Goal: Transaction & Acquisition: Purchase product/service

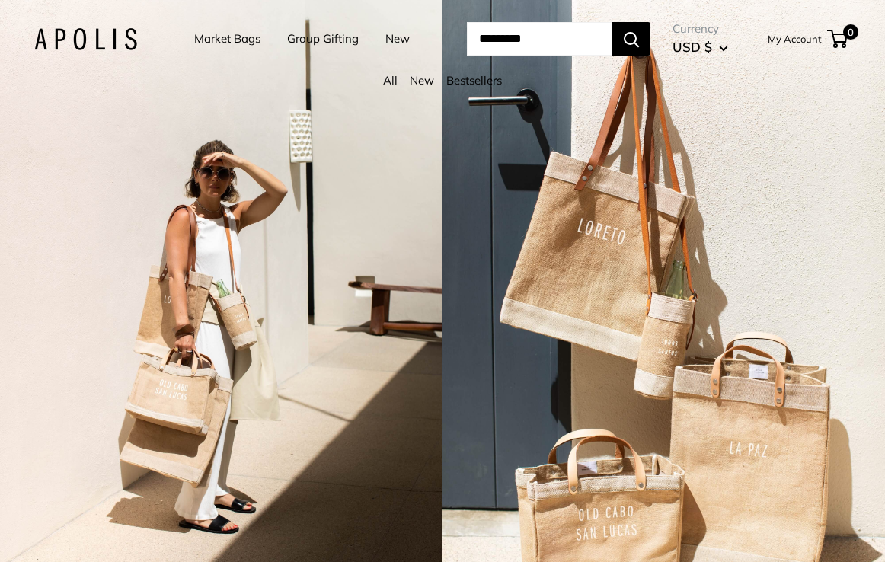
click at [246, 35] on link "Market Bags" at bounding box center [227, 38] width 66 height 21
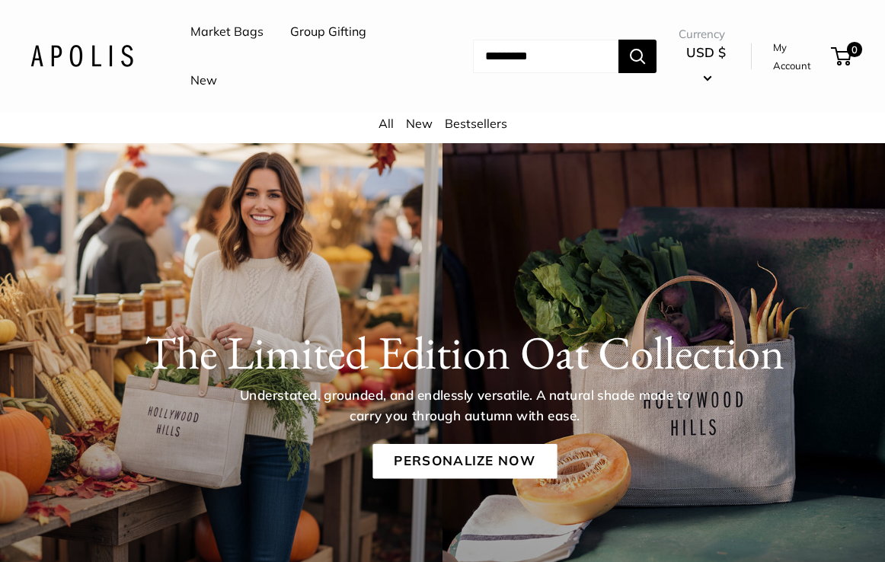
click at [245, 27] on link "Market Bags" at bounding box center [226, 32] width 73 height 23
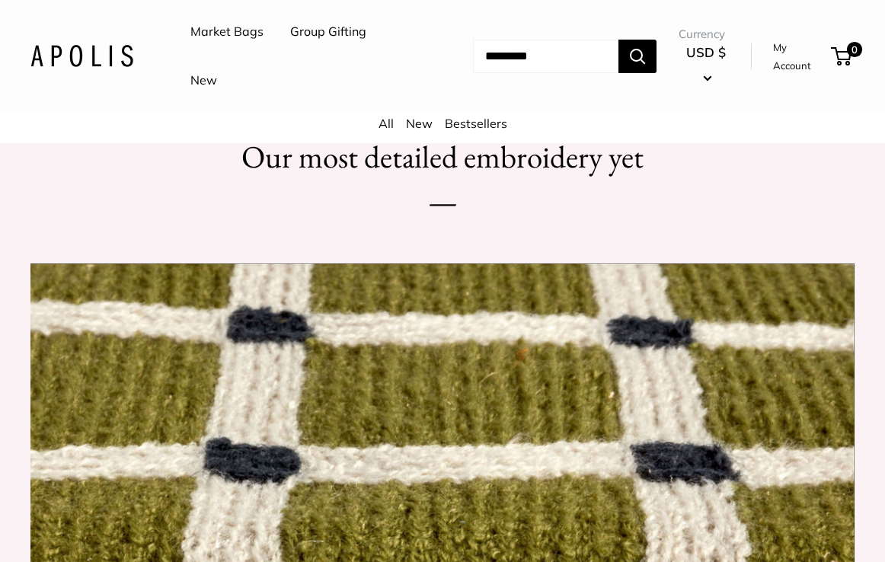
scroll to position [1200, 0]
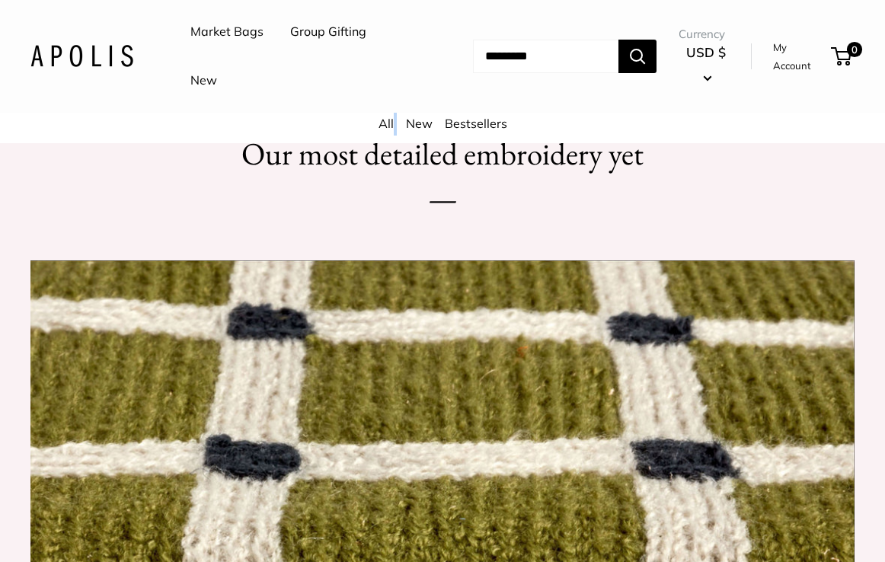
click at [396, 117] on div "All New Bestsellers" at bounding box center [442, 128] width 885 height 30
click at [384, 118] on link "All" at bounding box center [385, 123] width 15 height 15
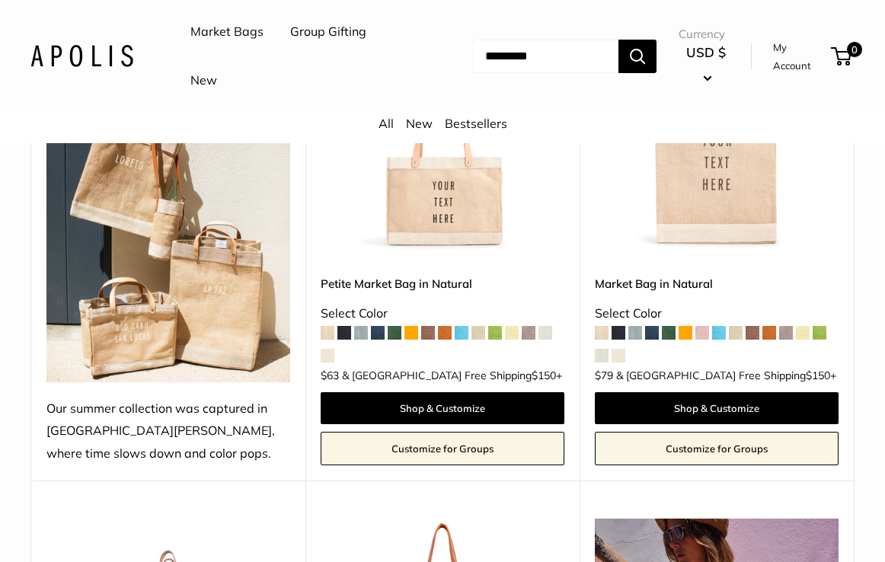
scroll to position [330, 0]
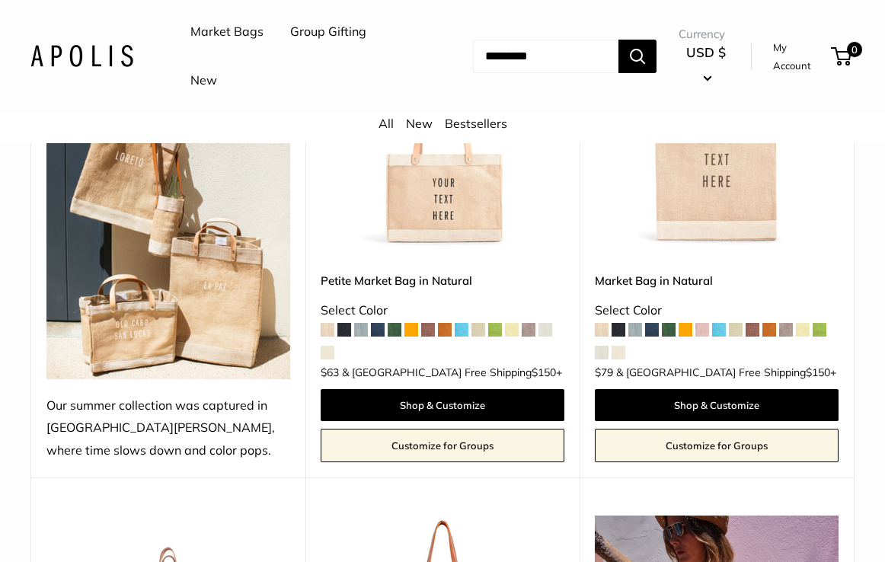
click at [344, 323] on span at bounding box center [344, 330] width 14 height 14
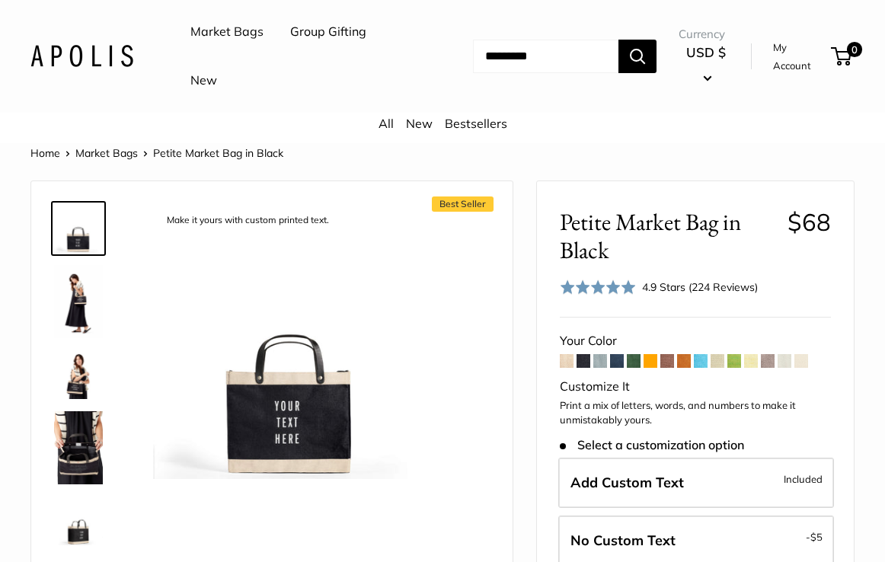
click at [669, 358] on span at bounding box center [667, 361] width 14 height 14
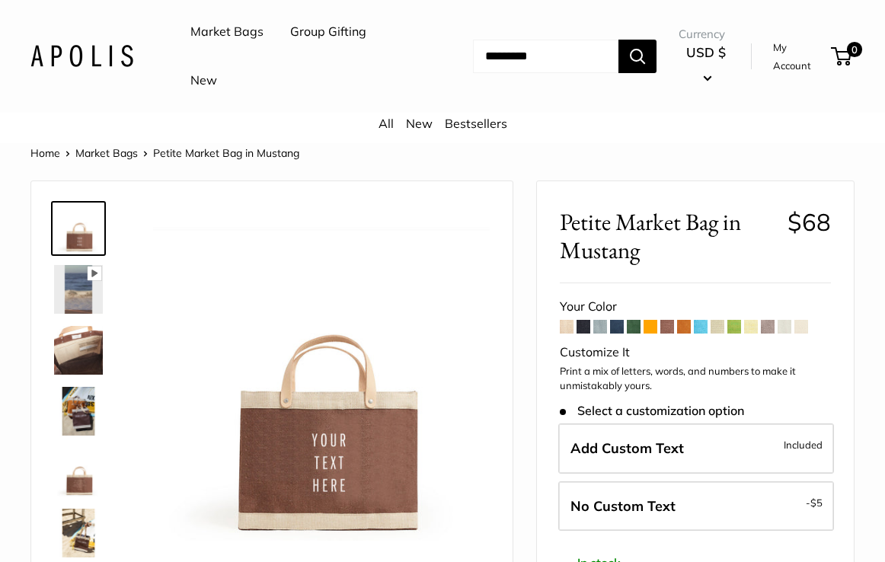
click at [753, 324] on span at bounding box center [751, 327] width 14 height 14
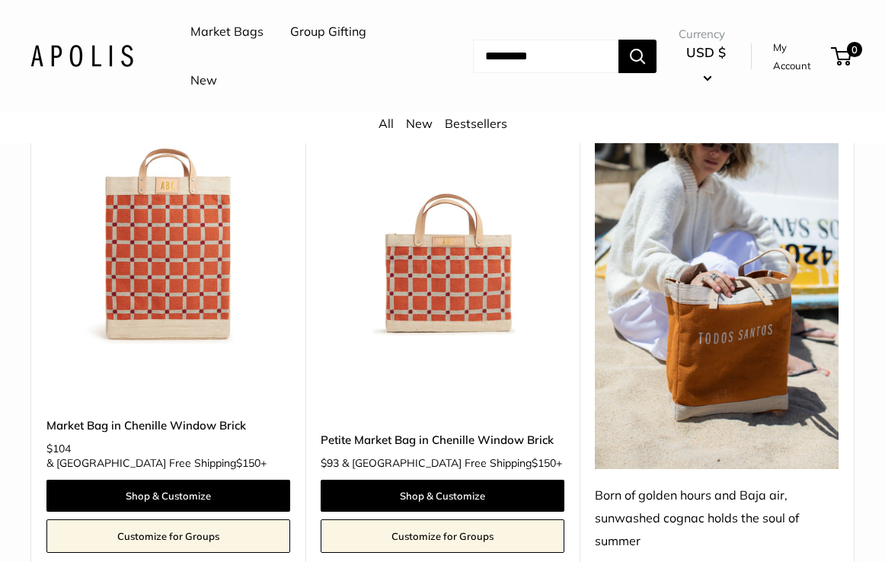
scroll to position [2209, 0]
